Goal: Navigation & Orientation: Understand site structure

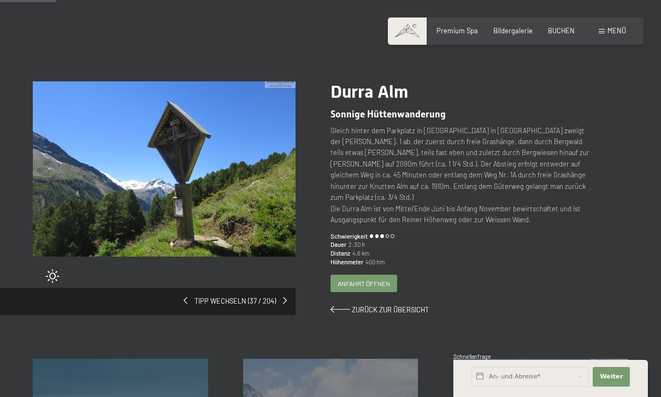
scroll to position [49, 0]
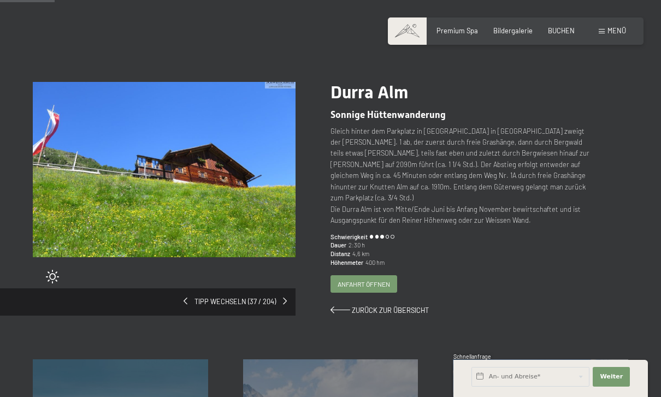
click at [415, 306] on span "Zurück zur Übersicht" at bounding box center [390, 310] width 77 height 9
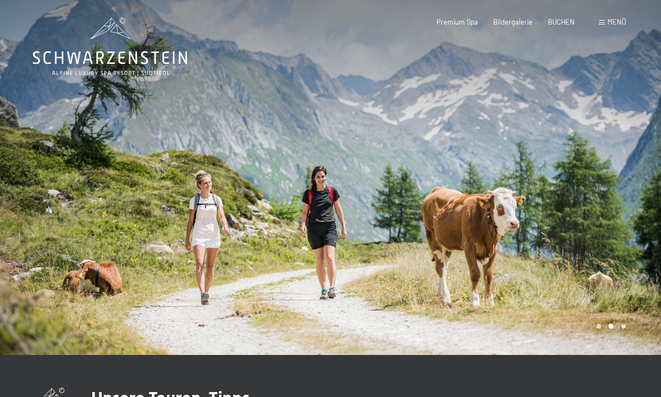
click at [613, 19] on span "Menü" at bounding box center [616, 21] width 19 height 9
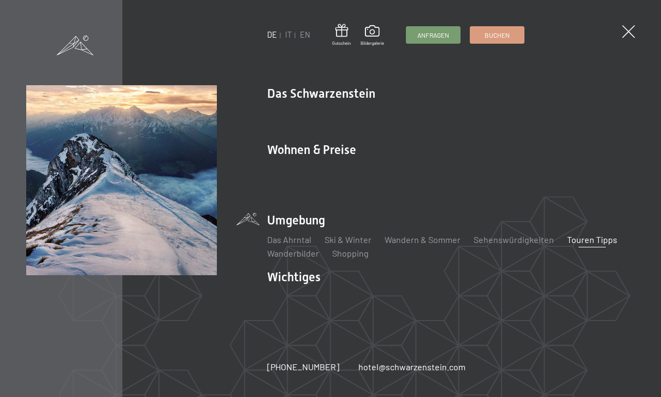
click at [629, 20] on div "DE IT EN Gutschein Bildergalerie Anfragen Buchen DE IT EN Das Schwarzenstein Ne…" at bounding box center [330, 198] width 661 height 397
click at [631, 37] on span at bounding box center [628, 31] width 13 height 13
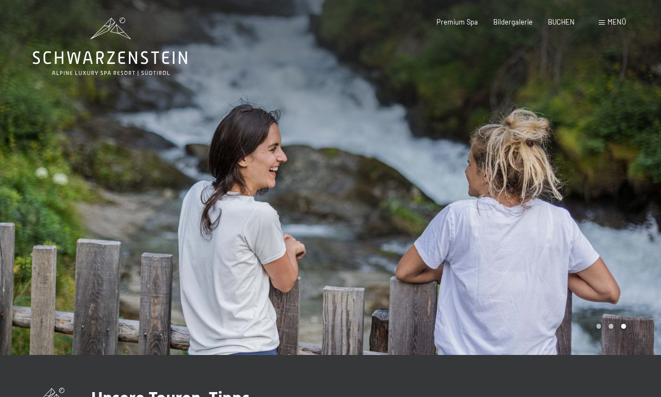
click at [604, 25] on span at bounding box center [601, 22] width 6 height 5
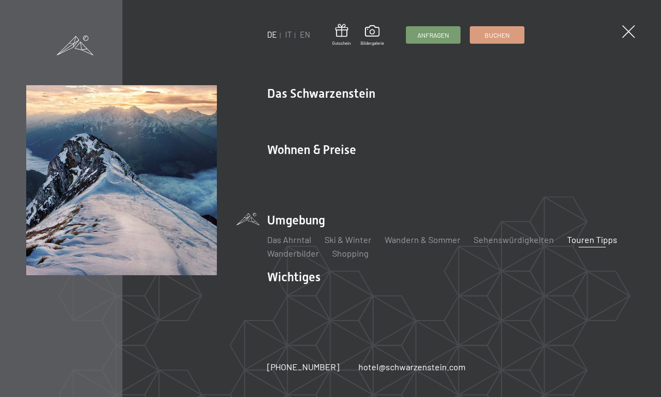
click at [295, 237] on link "Das Ahrntal" at bounding box center [289, 239] width 44 height 10
